Goal: Transaction & Acquisition: Purchase product/service

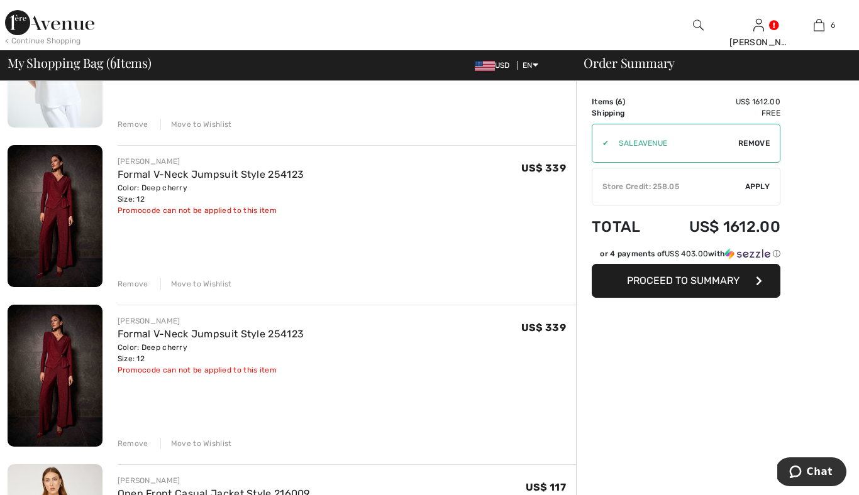
scroll to position [197, 0]
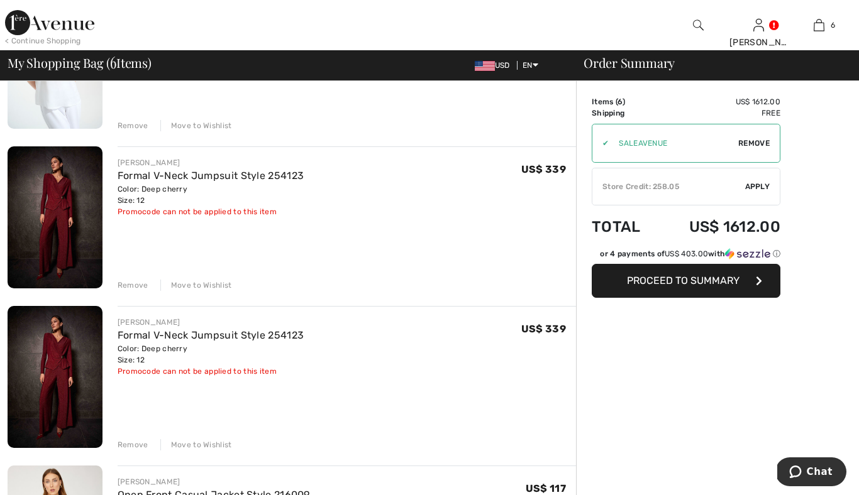
click at [130, 284] on div "Remove" at bounding box center [133, 285] width 31 height 11
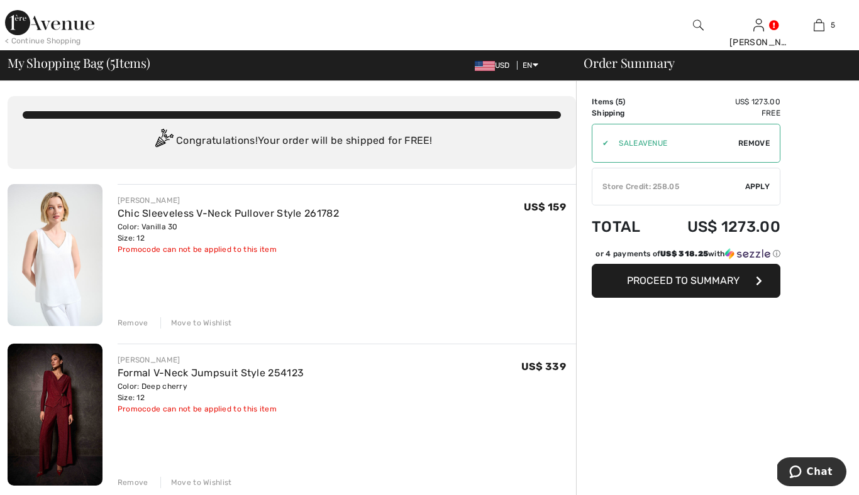
scroll to position [4, 0]
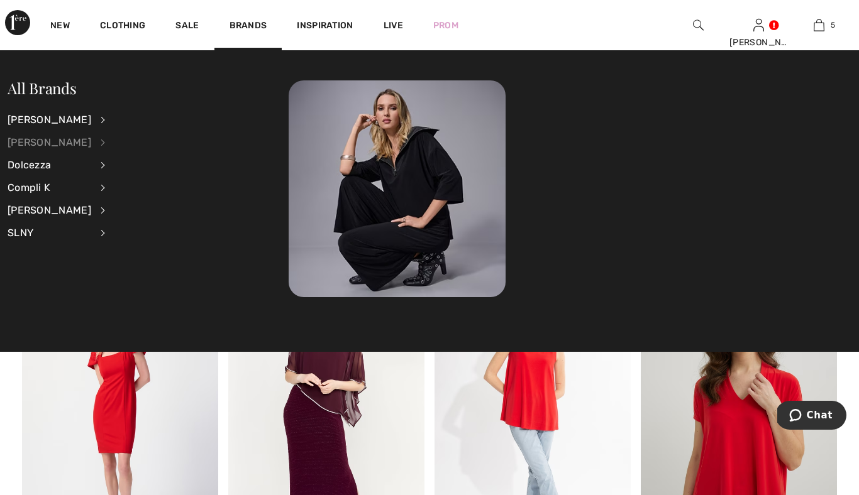
click at [65, 141] on div "[PERSON_NAME]" at bounding box center [50, 142] width 84 height 23
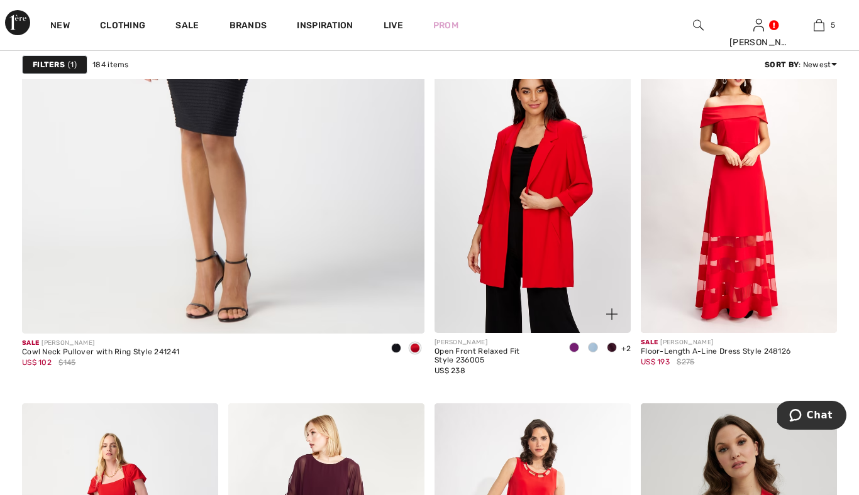
scroll to position [3354, 0]
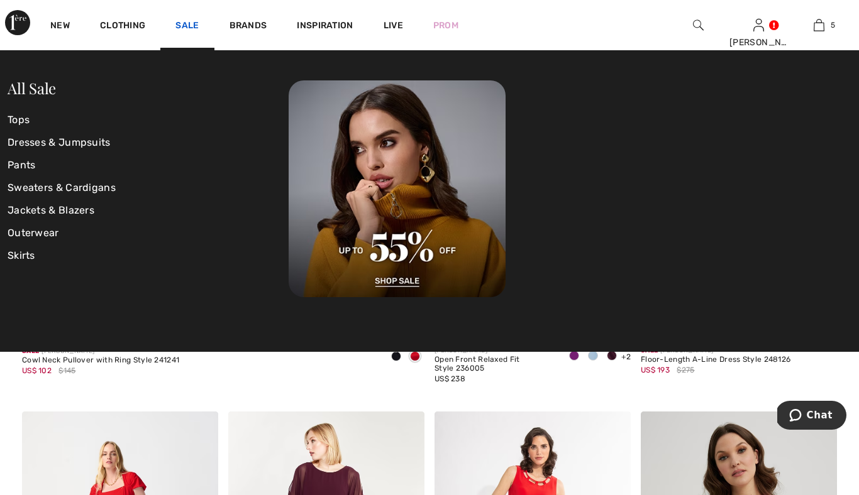
click at [189, 25] on link "Sale" at bounding box center [186, 26] width 23 height 13
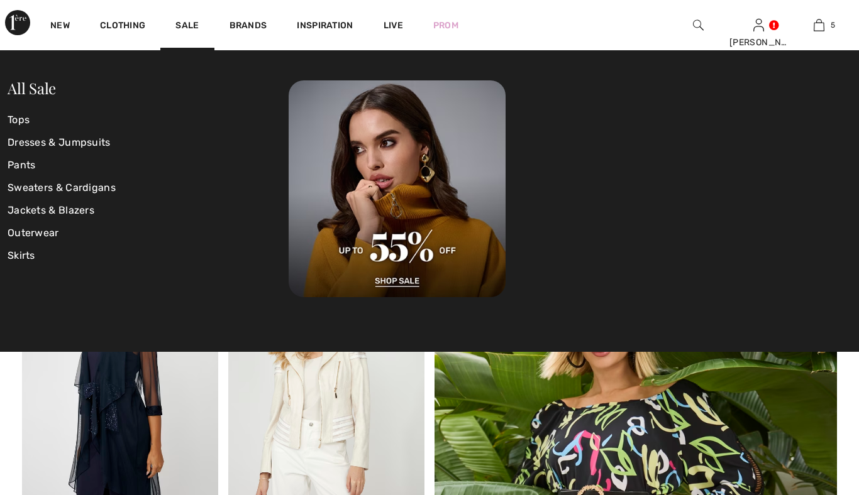
checkbox input "true"
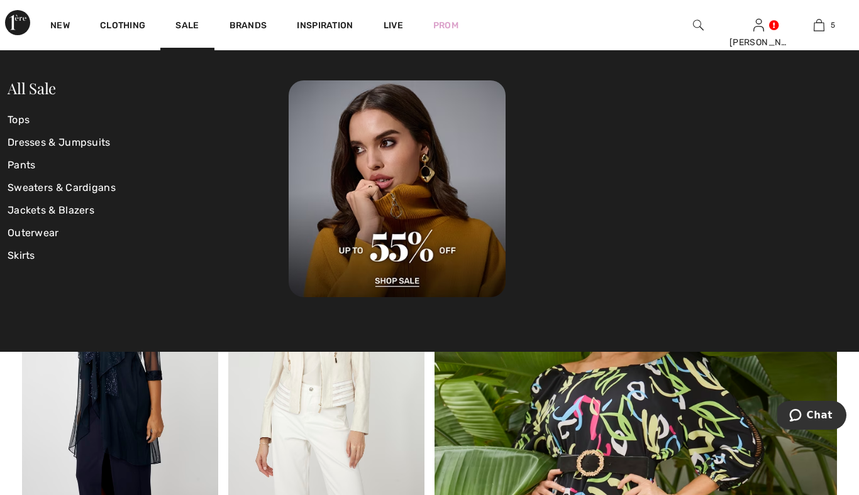
scroll to position [43, 0]
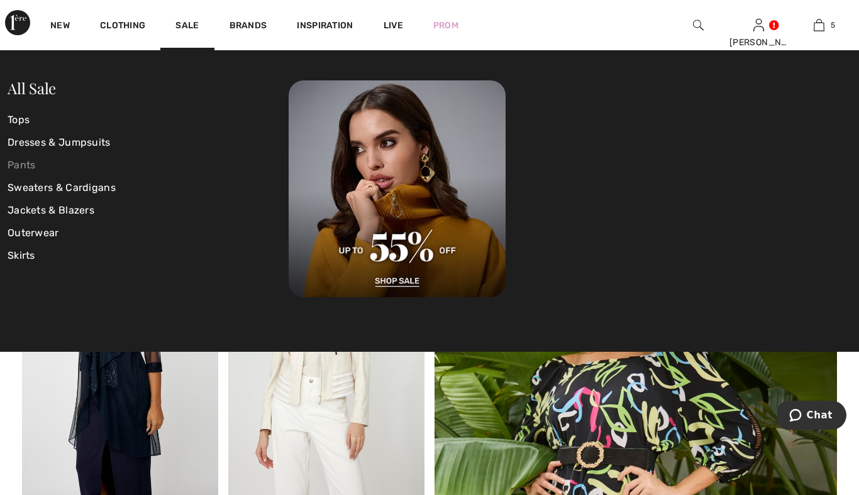
click at [31, 163] on link "Pants" at bounding box center [148, 165] width 281 height 23
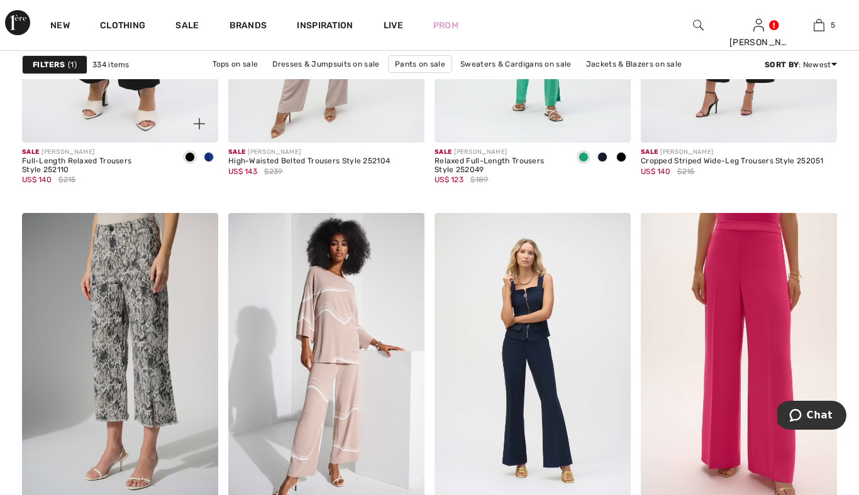
scroll to position [1989, 0]
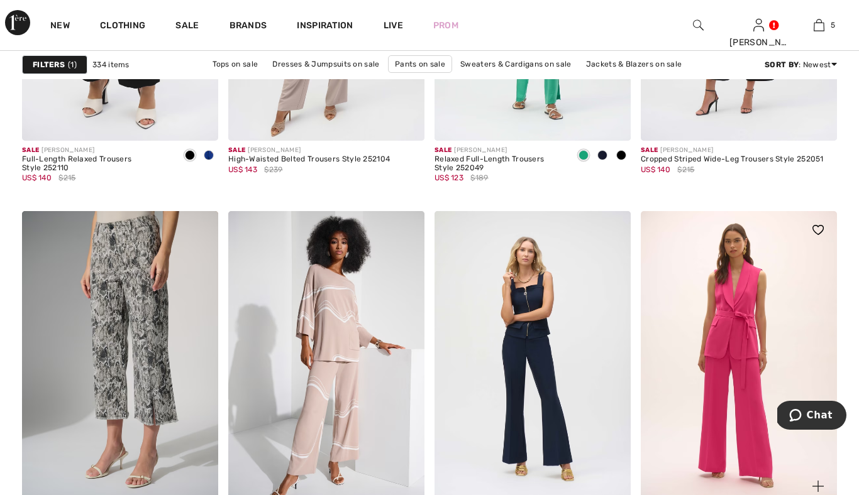
click at [711, 301] on img at bounding box center [739, 358] width 196 height 294
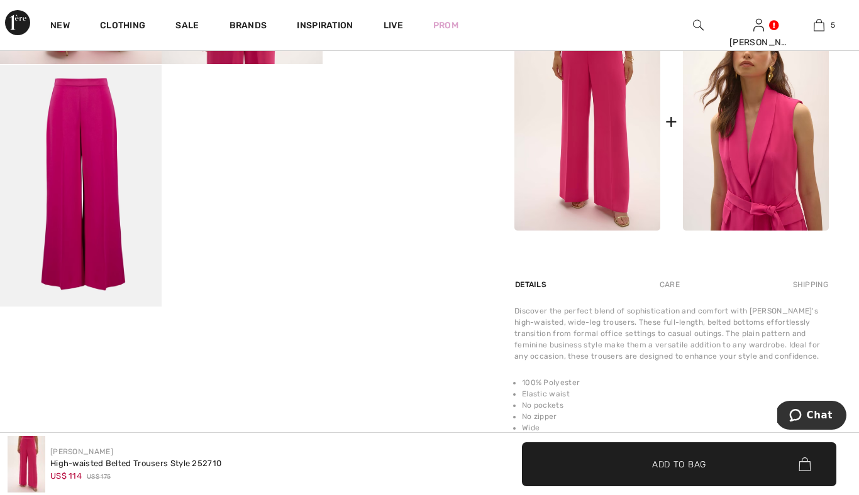
scroll to position [670, 0]
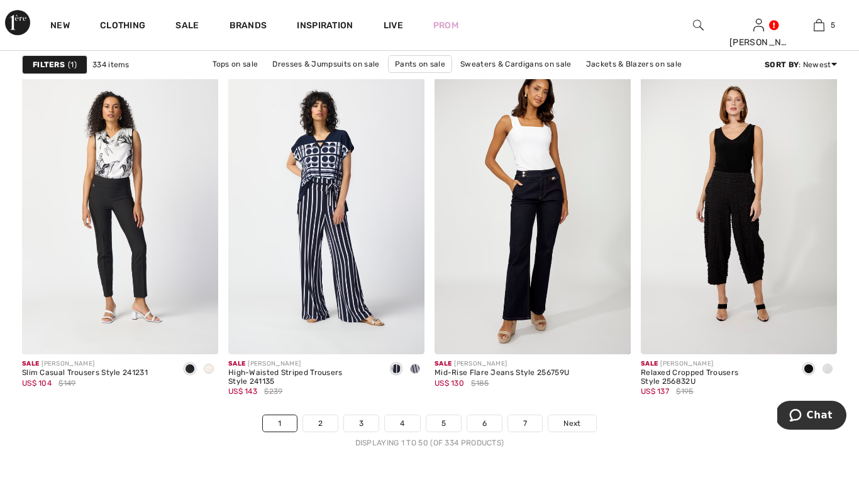
scroll to position [5334, 0]
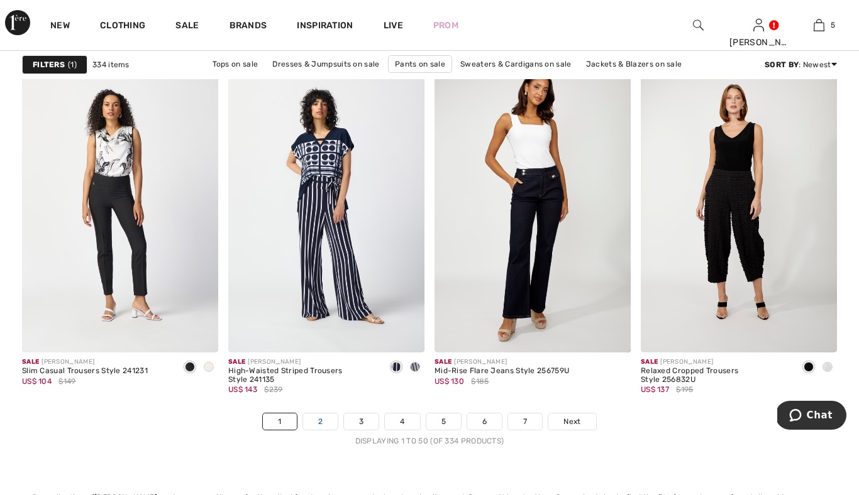
click at [319, 419] on link "2" at bounding box center [320, 422] width 35 height 16
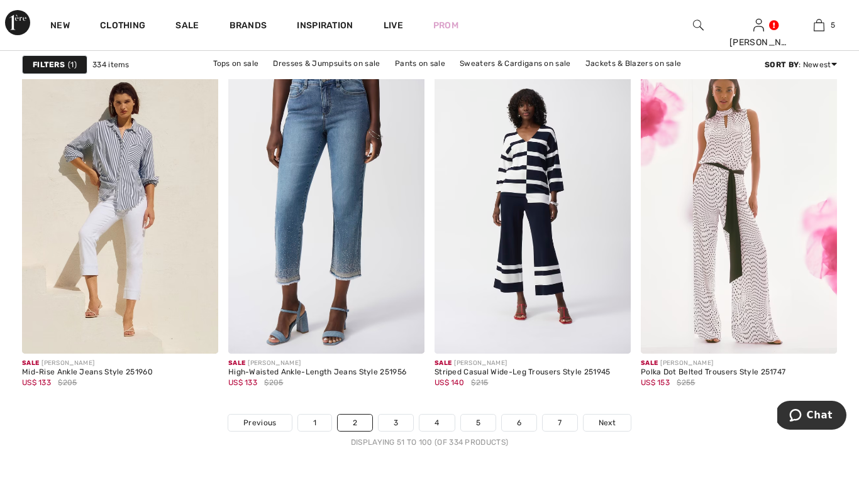
scroll to position [5334, 0]
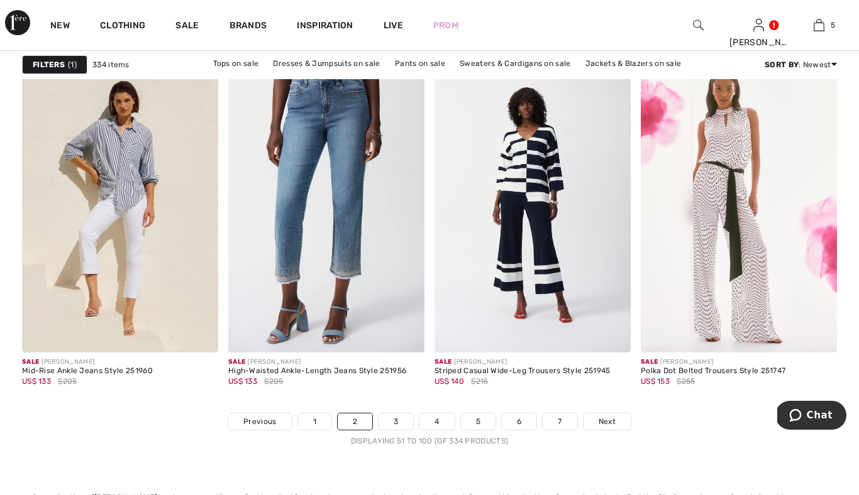
click at [697, 19] on img at bounding box center [698, 25] width 11 height 15
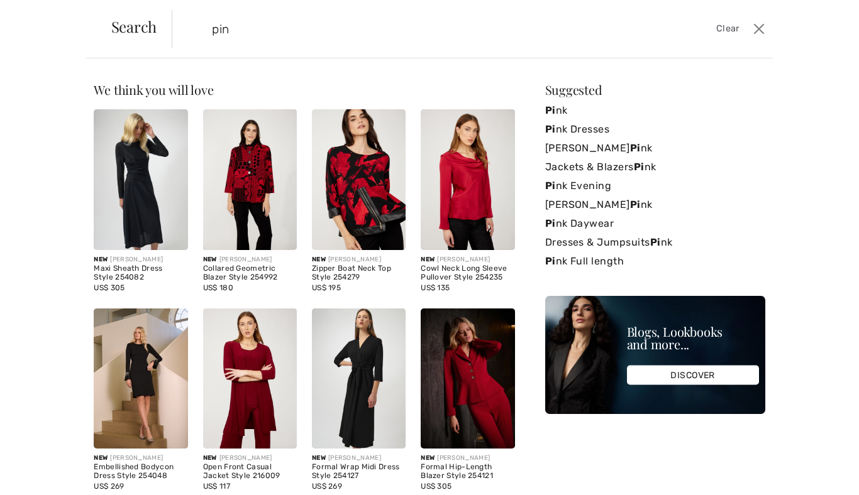
type input "pink"
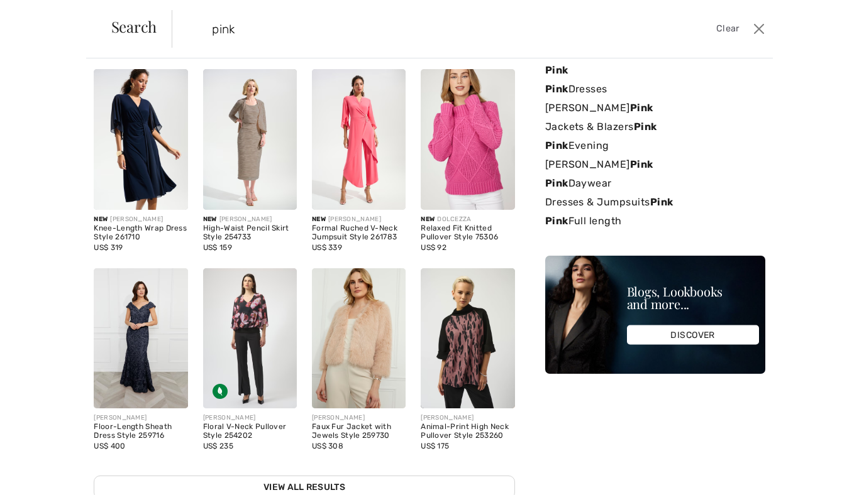
scroll to position [7, 0]
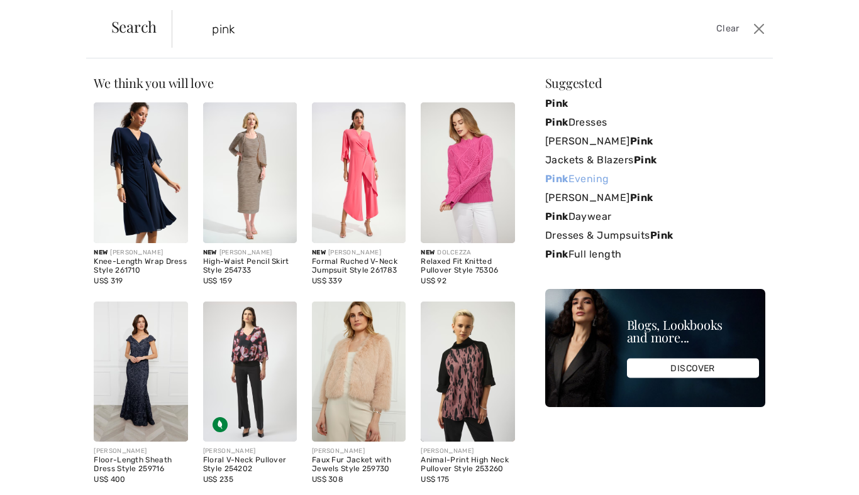
click at [602, 177] on link "Pink Evening" at bounding box center [655, 179] width 220 height 19
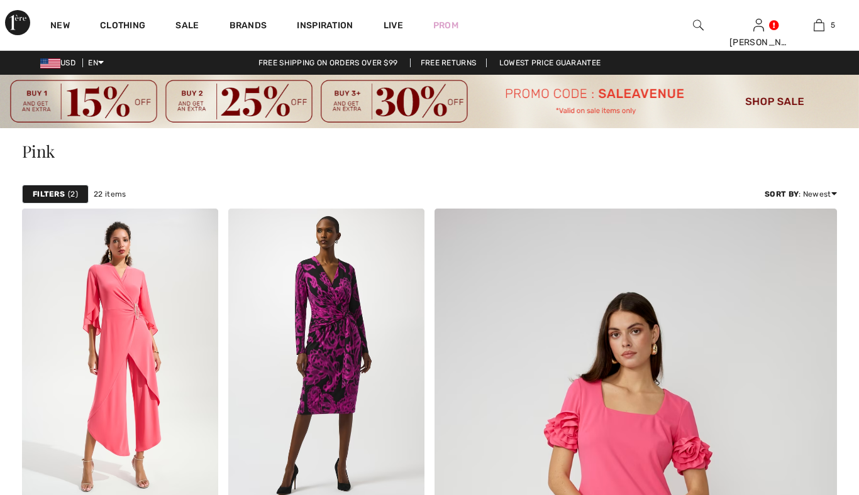
checkbox input "true"
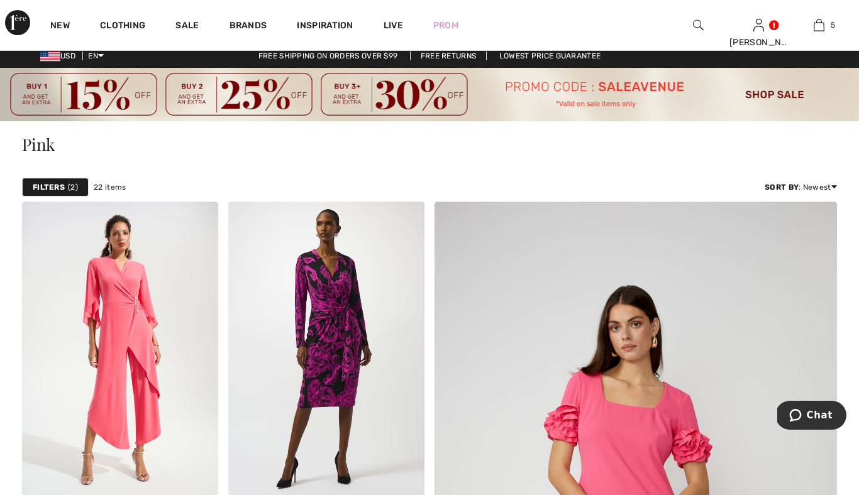
scroll to position [8, 0]
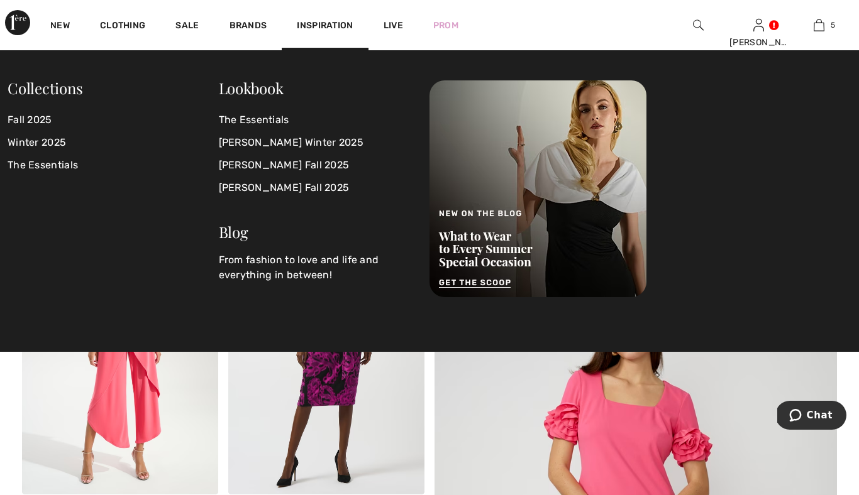
click at [335, 24] on span "Inspiration" at bounding box center [325, 26] width 56 height 13
click at [292, 142] on link "[PERSON_NAME] Winter 2025" at bounding box center [317, 142] width 196 height 23
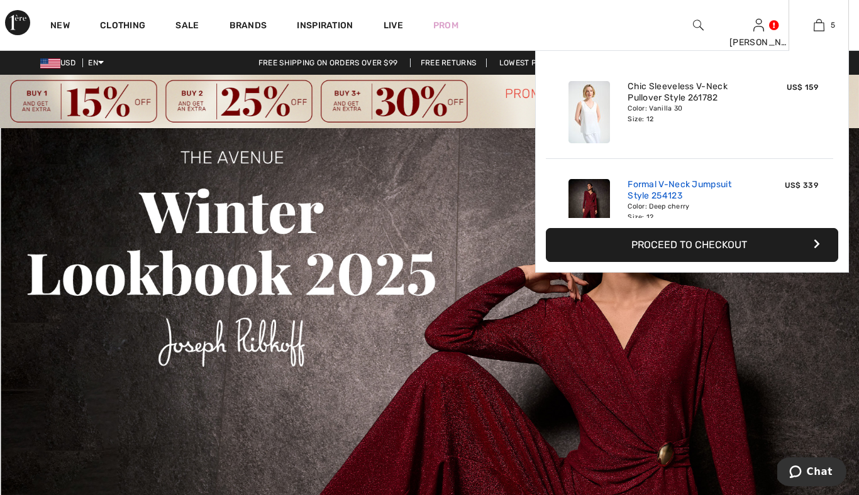
click at [703, 193] on link "Formal V-Neck Jumpsuit Style 254123" at bounding box center [690, 190] width 124 height 23
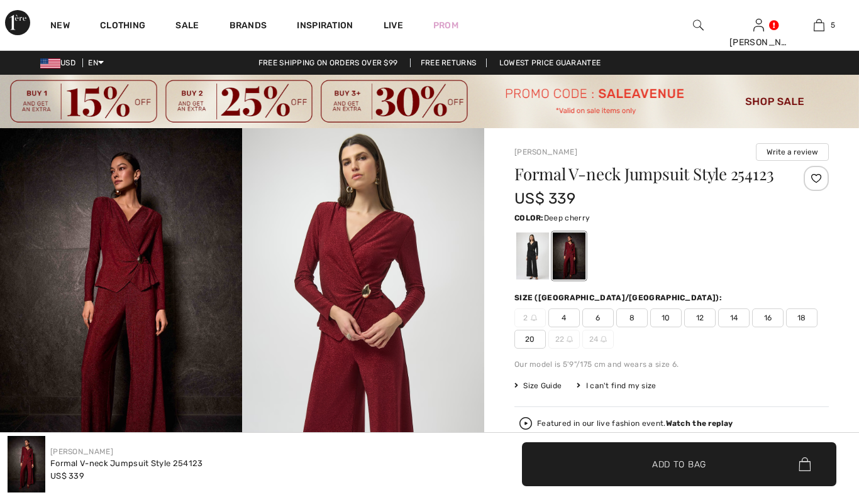
checkbox input "true"
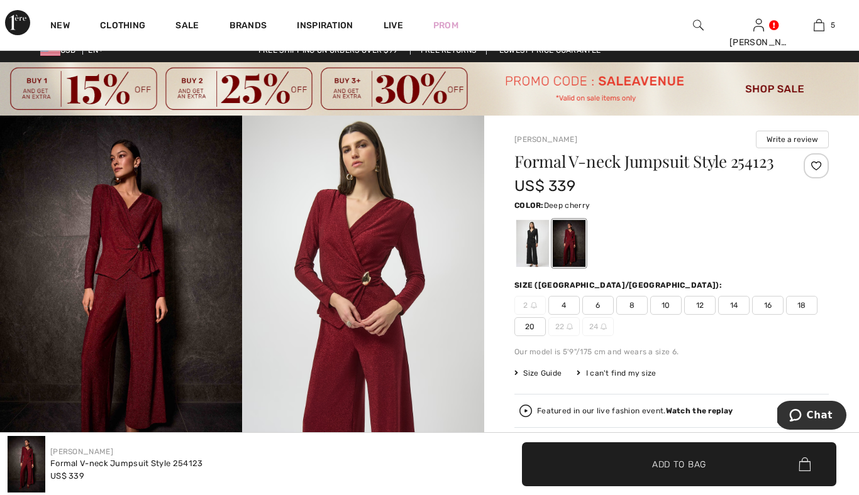
scroll to position [13, 0]
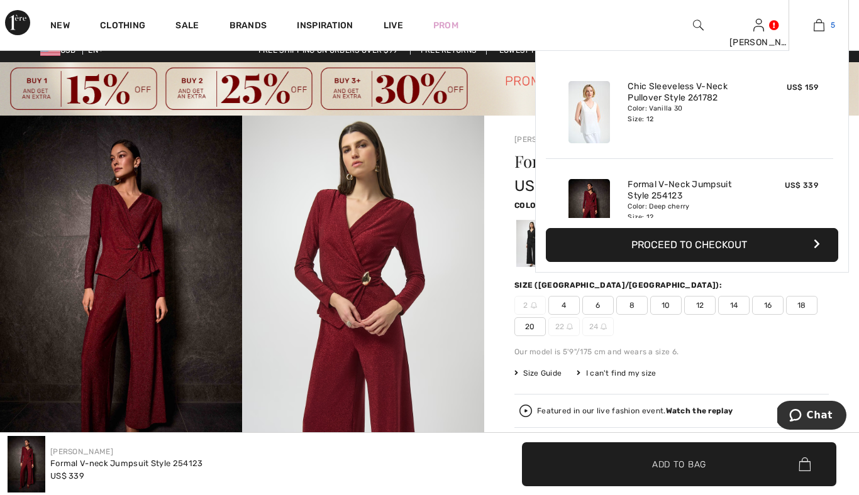
click at [822, 23] on img at bounding box center [819, 25] width 11 height 15
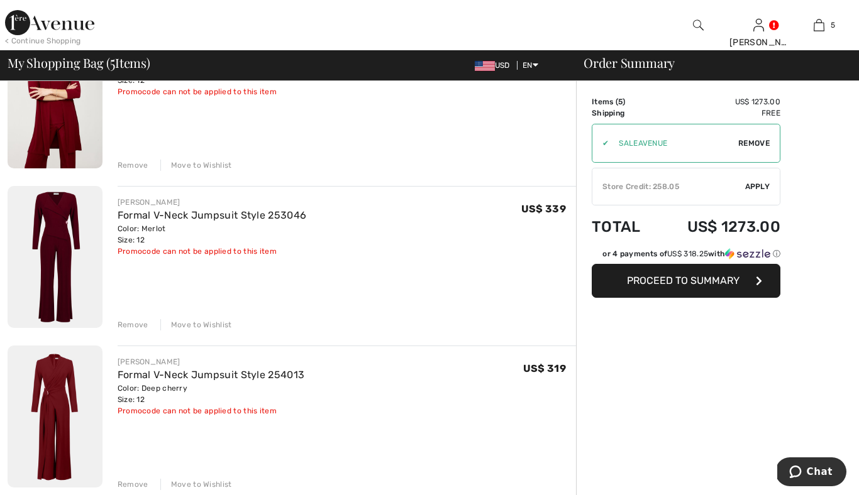
scroll to position [482, 0]
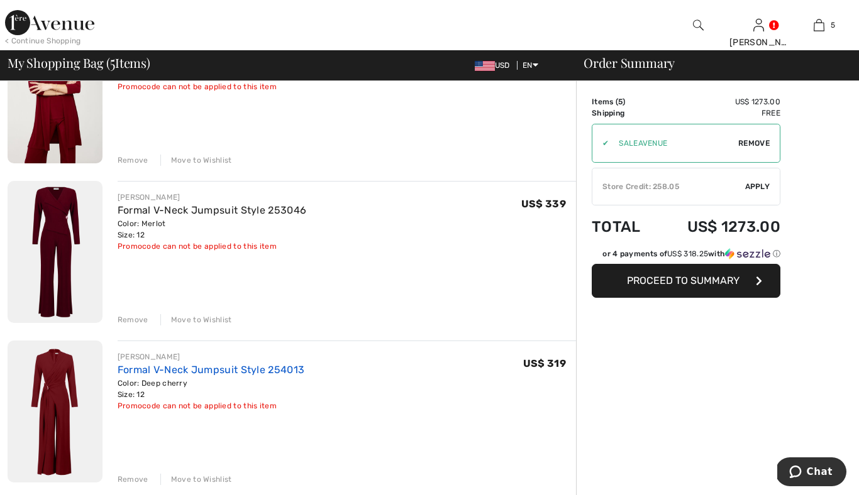
click at [184, 365] on link "Formal V-Neck Jumpsuit Style 254013" at bounding box center [211, 370] width 187 height 12
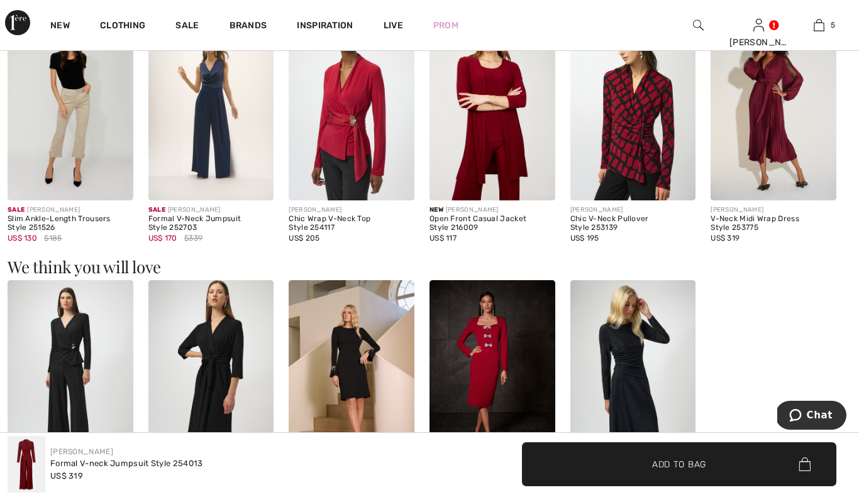
scroll to position [881, 0]
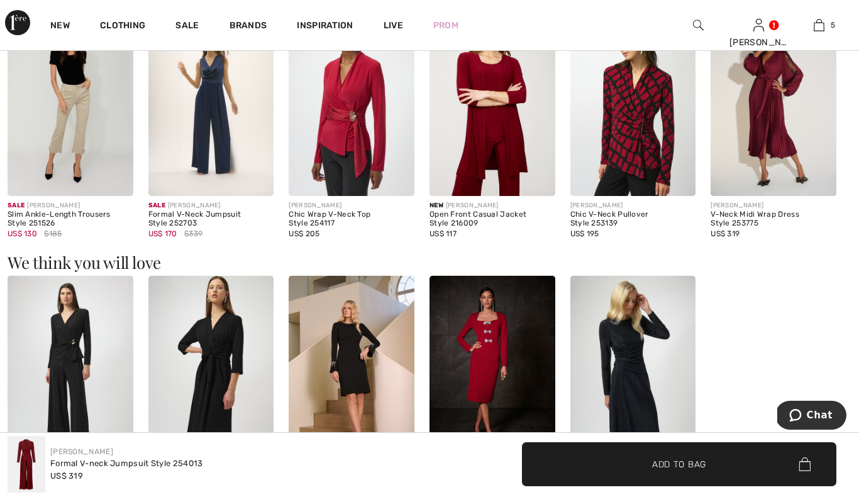
click at [780, 141] on img at bounding box center [774, 102] width 126 height 188
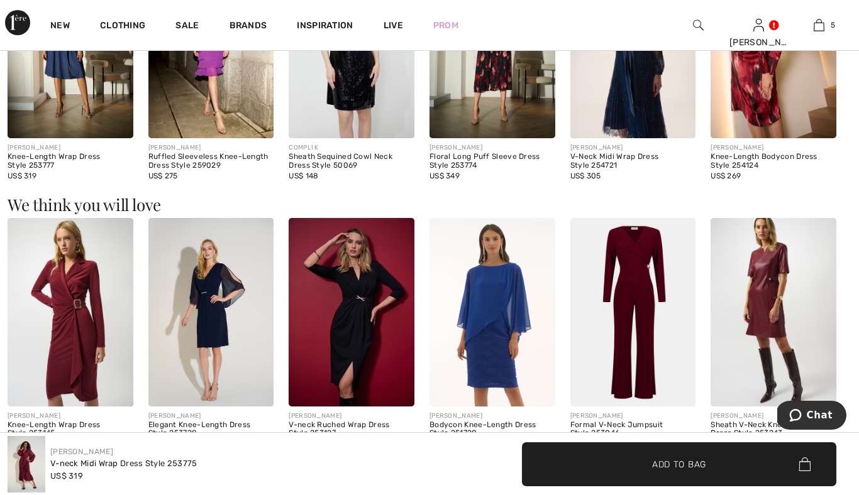
scroll to position [974, 0]
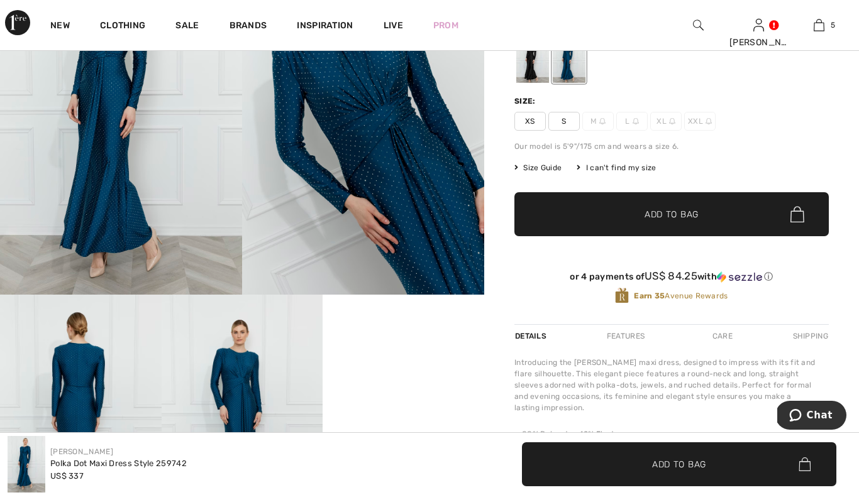
scroll to position [191, 0]
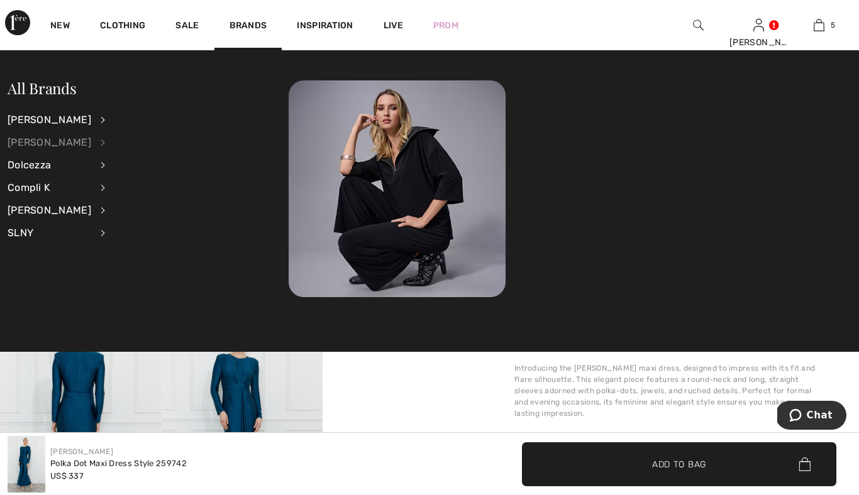
click at [32, 142] on div "[PERSON_NAME]" at bounding box center [50, 142] width 84 height 23
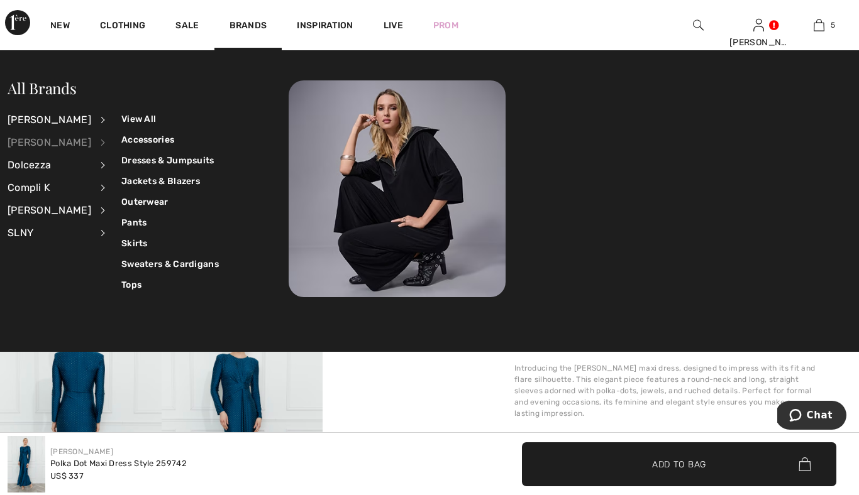
click at [32, 142] on div "[PERSON_NAME]" at bounding box center [50, 142] width 84 height 23
click at [123, 120] on link "View All" at bounding box center [169, 119] width 97 height 21
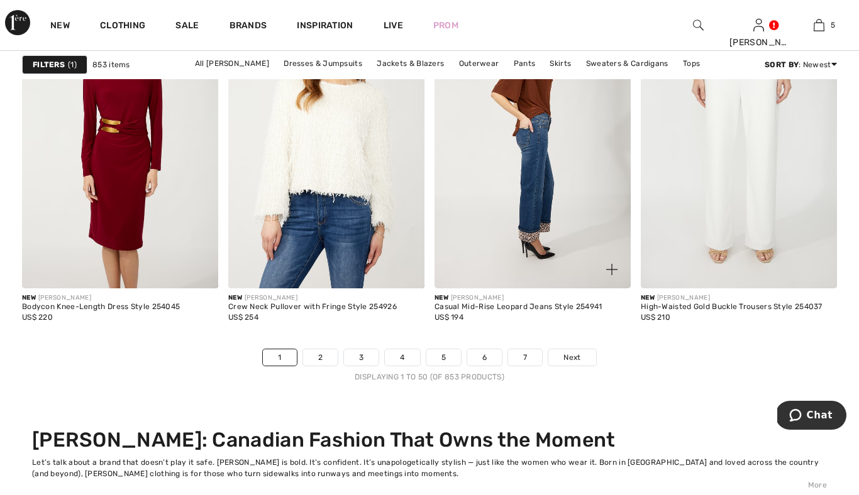
scroll to position [5659, 0]
